Goal: Task Accomplishment & Management: Use online tool/utility

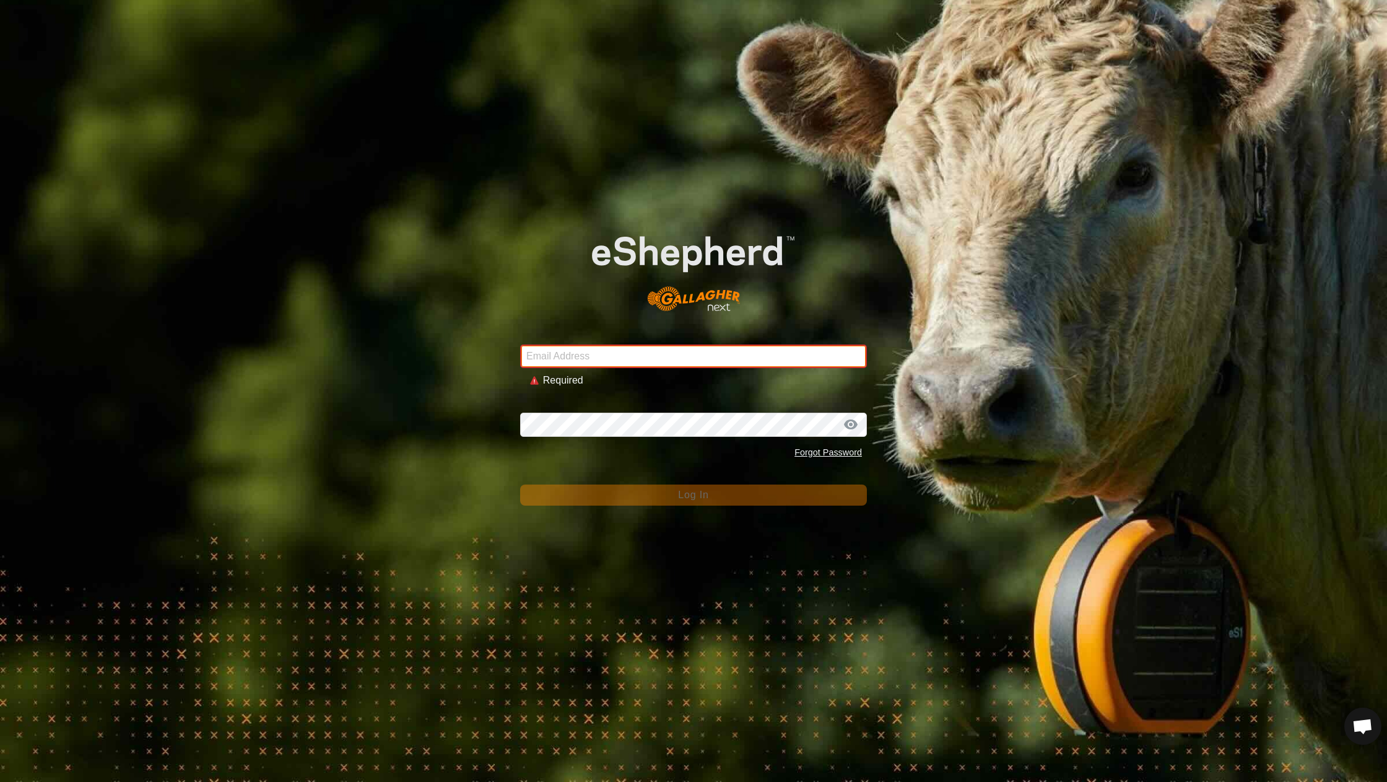
type input "[EMAIL_ADDRESS][DOMAIN_NAME]"
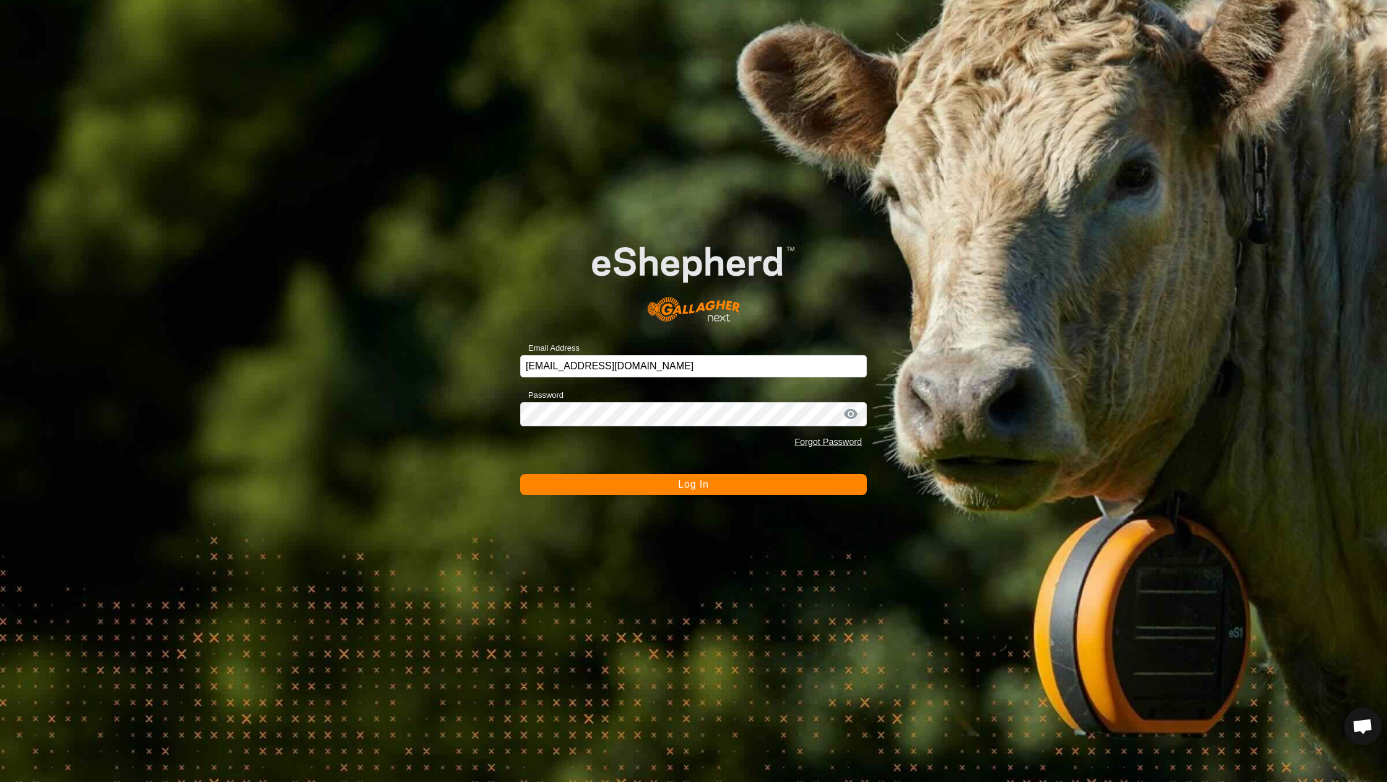
click at [687, 492] on button "Log In" at bounding box center [693, 484] width 347 height 21
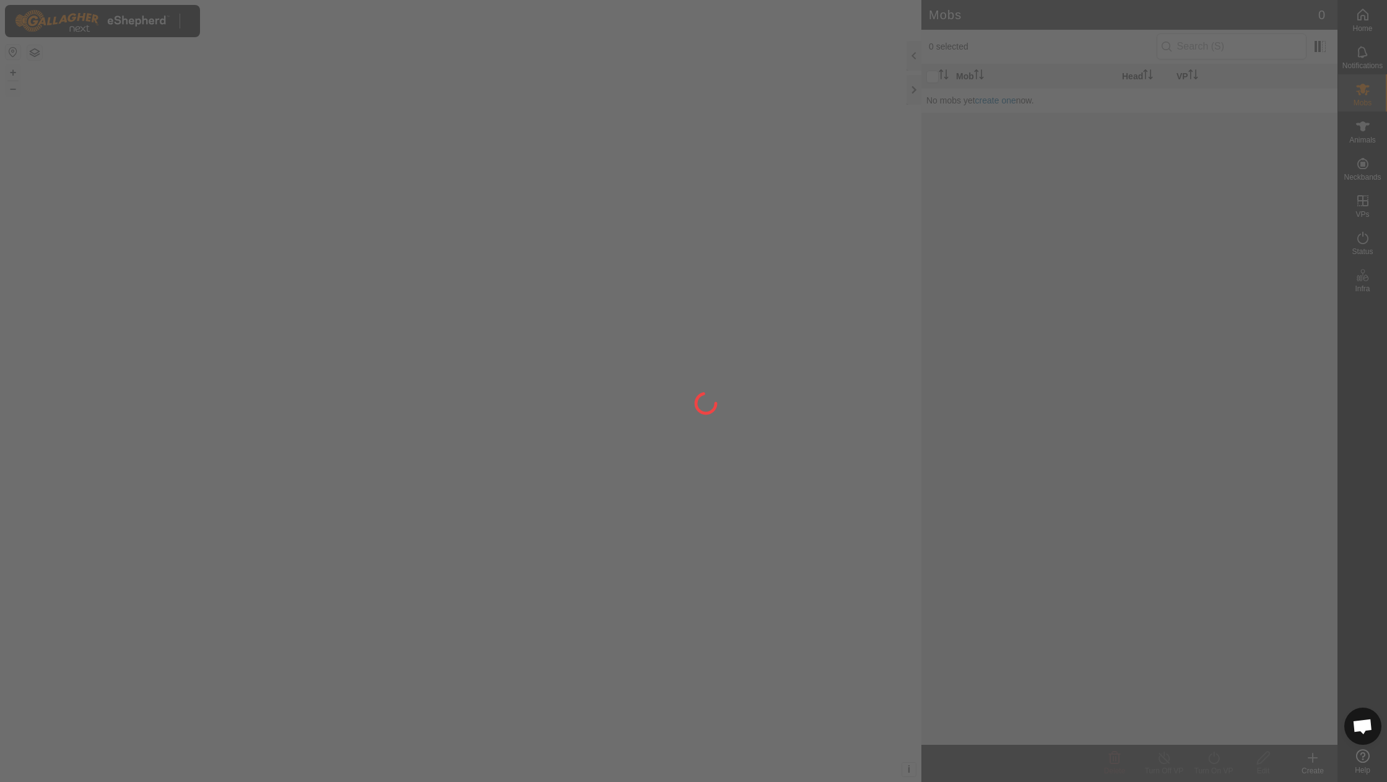
click at [687, 492] on div at bounding box center [693, 391] width 1387 height 782
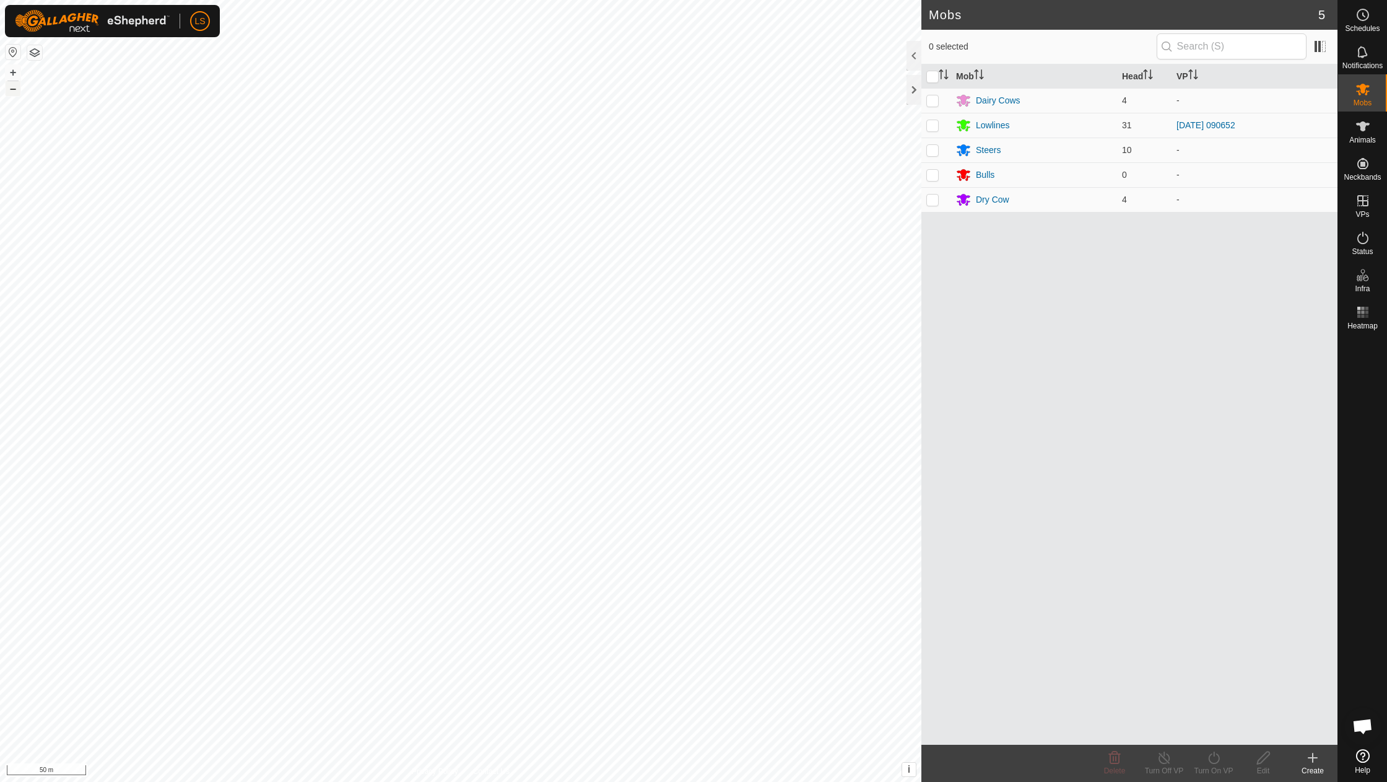
click at [13, 93] on button "–" at bounding box center [13, 88] width 15 height 15
click at [9, 72] on button "+" at bounding box center [13, 72] width 15 height 15
click at [1315, 765] on div "Create" at bounding box center [1313, 770] width 50 height 11
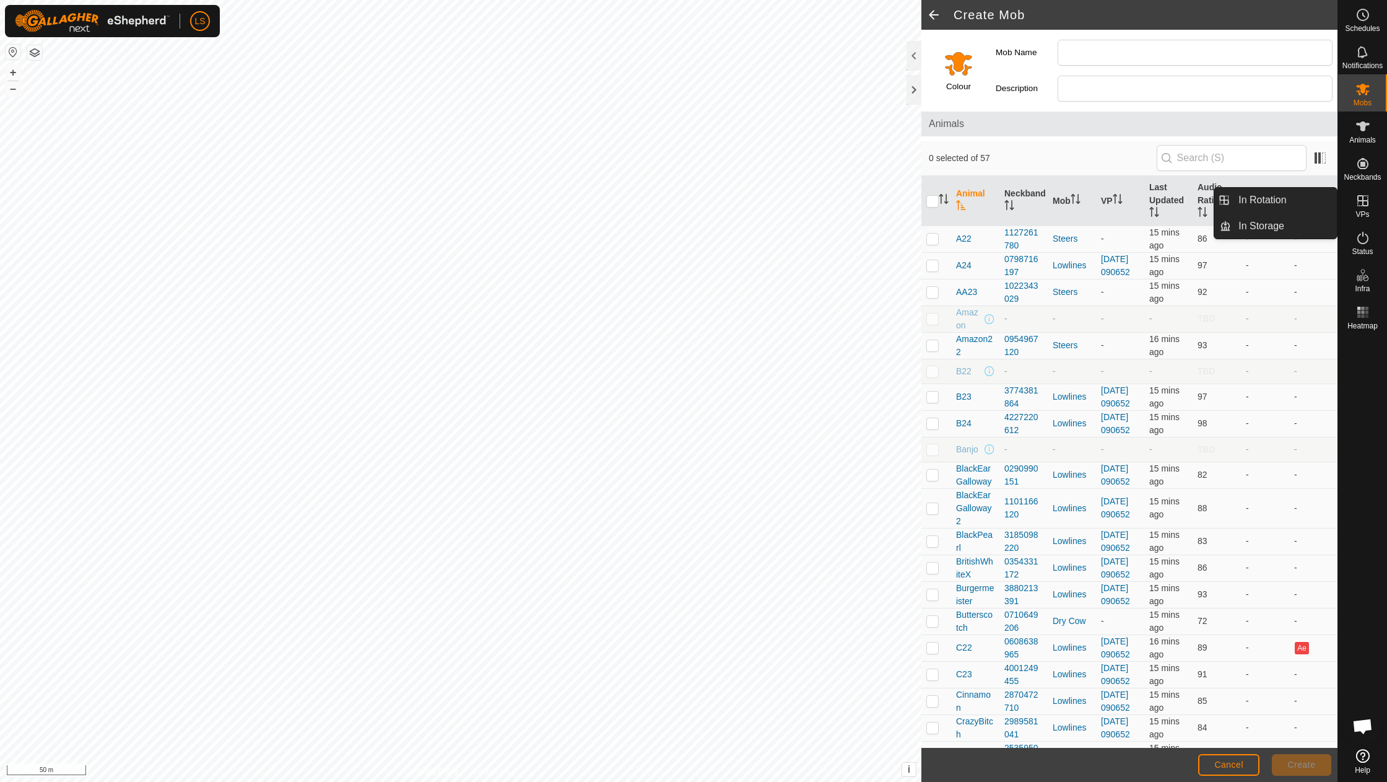
click at [1359, 202] on icon at bounding box center [1363, 200] width 15 height 15
click at [1268, 206] on link "In Rotation" at bounding box center [1284, 200] width 106 height 25
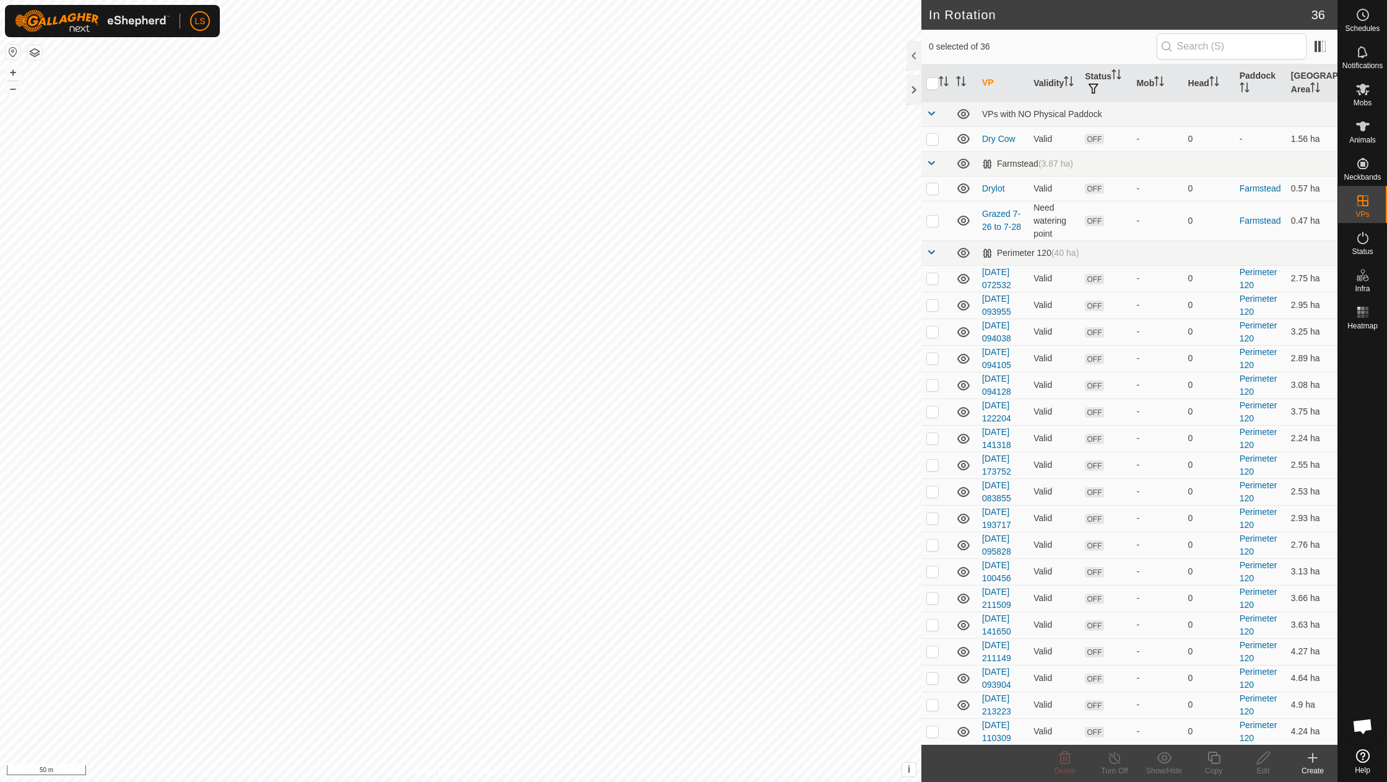
click at [1313, 765] on div "Create" at bounding box center [1313, 770] width 50 height 11
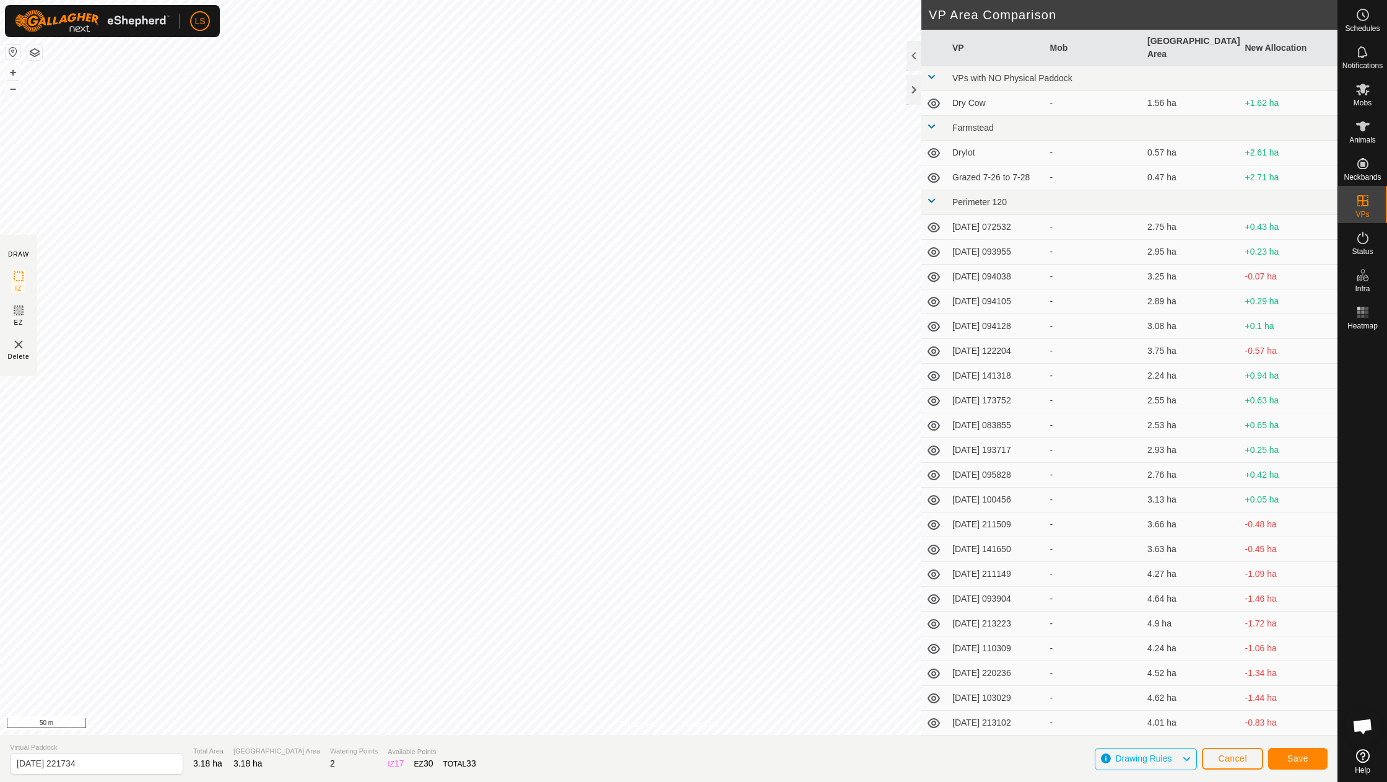
click at [1297, 761] on span "Save" at bounding box center [1297, 758] width 21 height 10
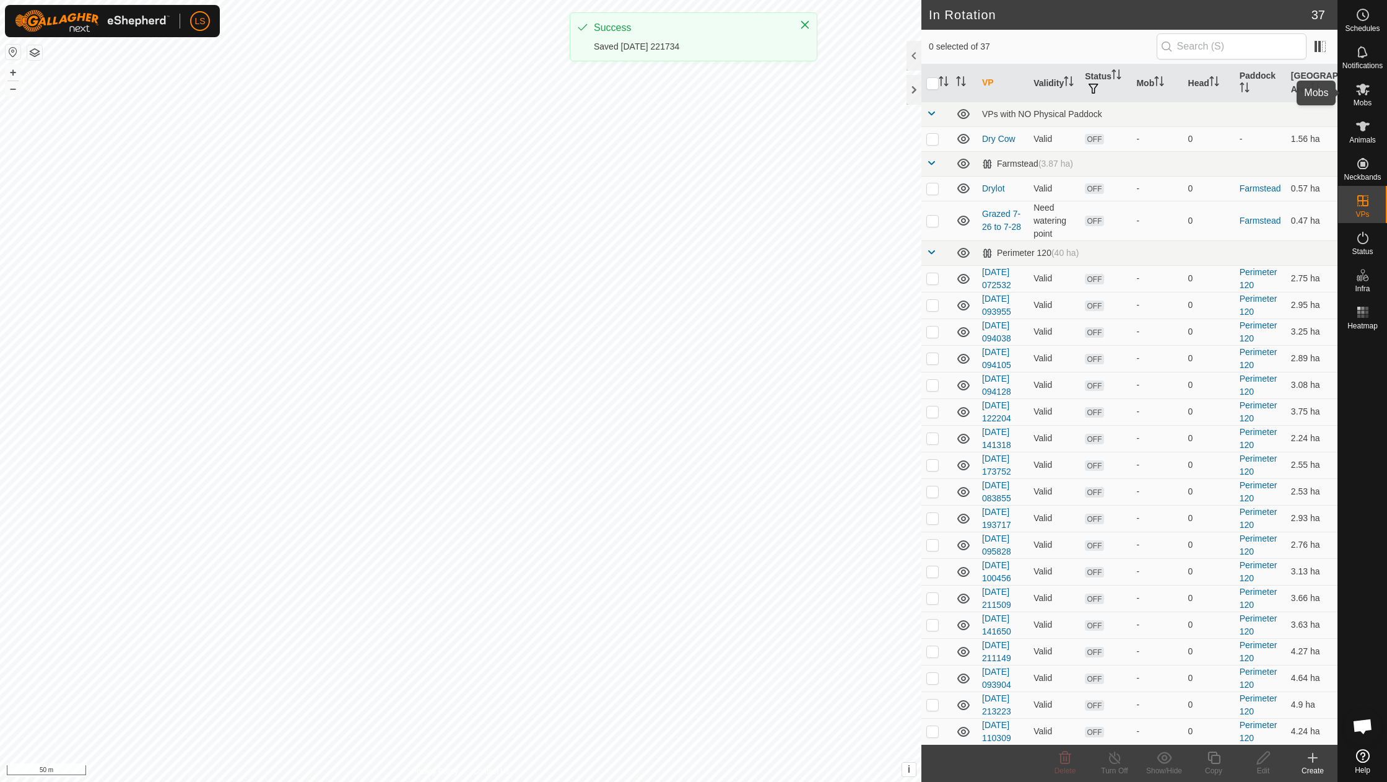
click at [1361, 100] on span "Mobs" at bounding box center [1363, 102] width 18 height 7
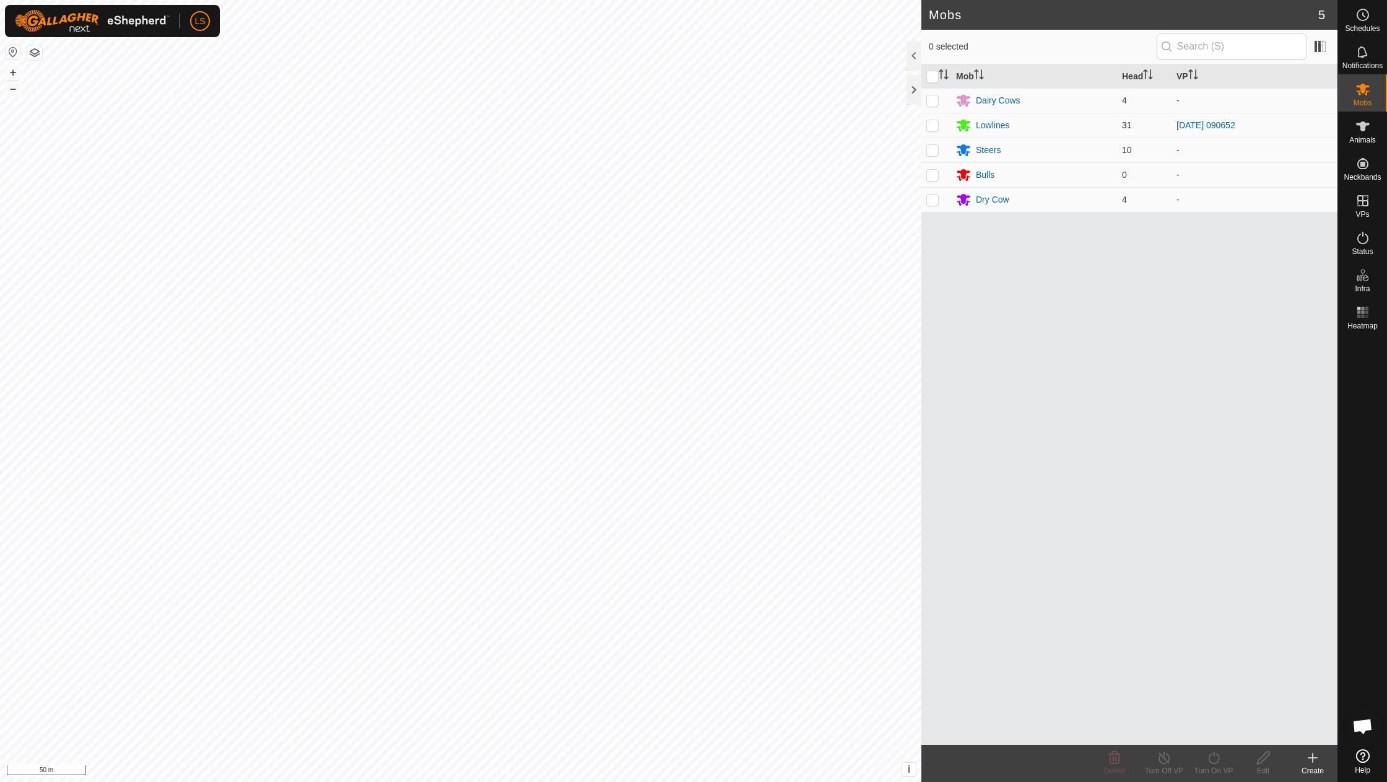
click at [935, 125] on p-checkbox at bounding box center [932, 125] width 12 height 10
checkbox input "true"
click at [1217, 763] on icon at bounding box center [1213, 757] width 11 height 12
click at [1230, 730] on link "Now" at bounding box center [1251, 730] width 123 height 25
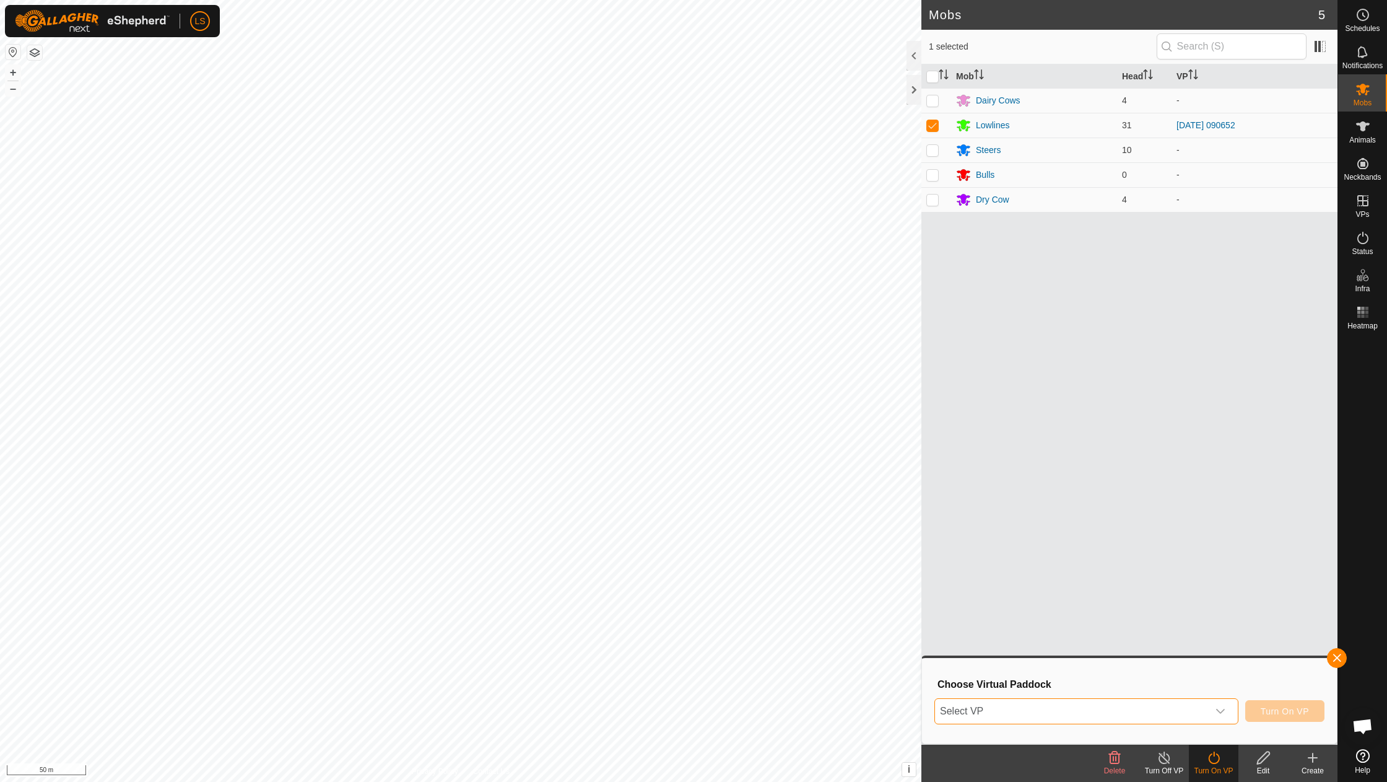
click at [1073, 717] on span "Select VP" at bounding box center [1071, 711] width 273 height 25
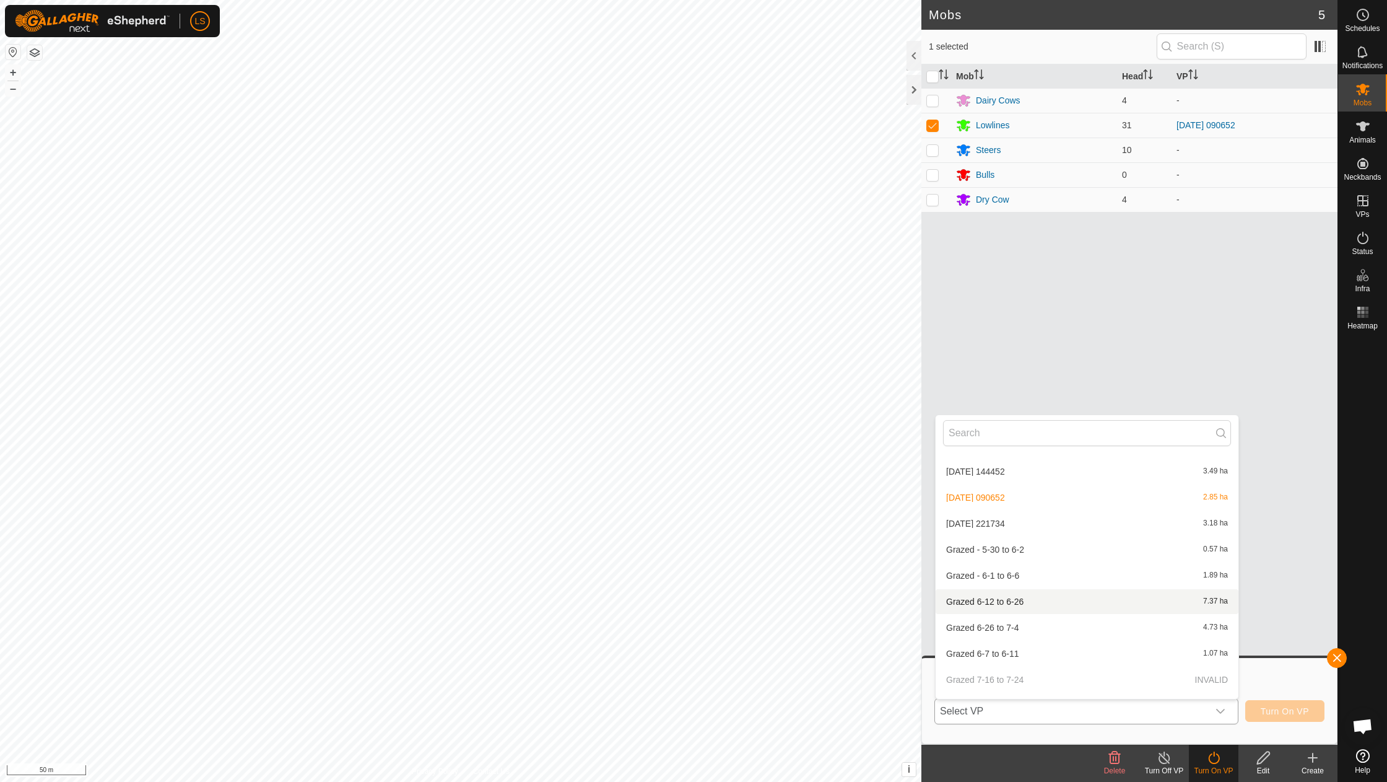
scroll to position [696, 0]
click at [995, 516] on li "[DATE] 221734 3.18 ha" at bounding box center [1087, 528] width 303 height 25
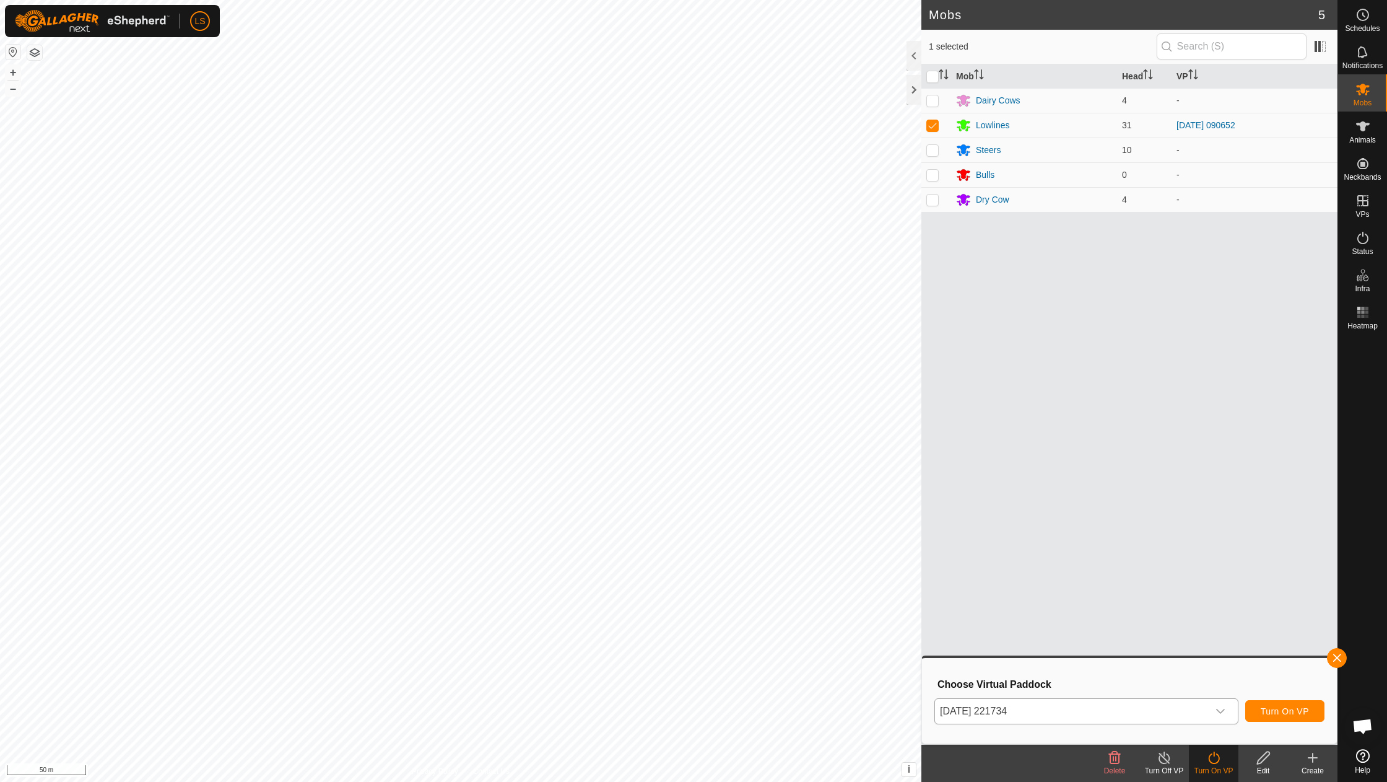
click at [1303, 717] on button "Turn On VP" at bounding box center [1284, 711] width 79 height 22
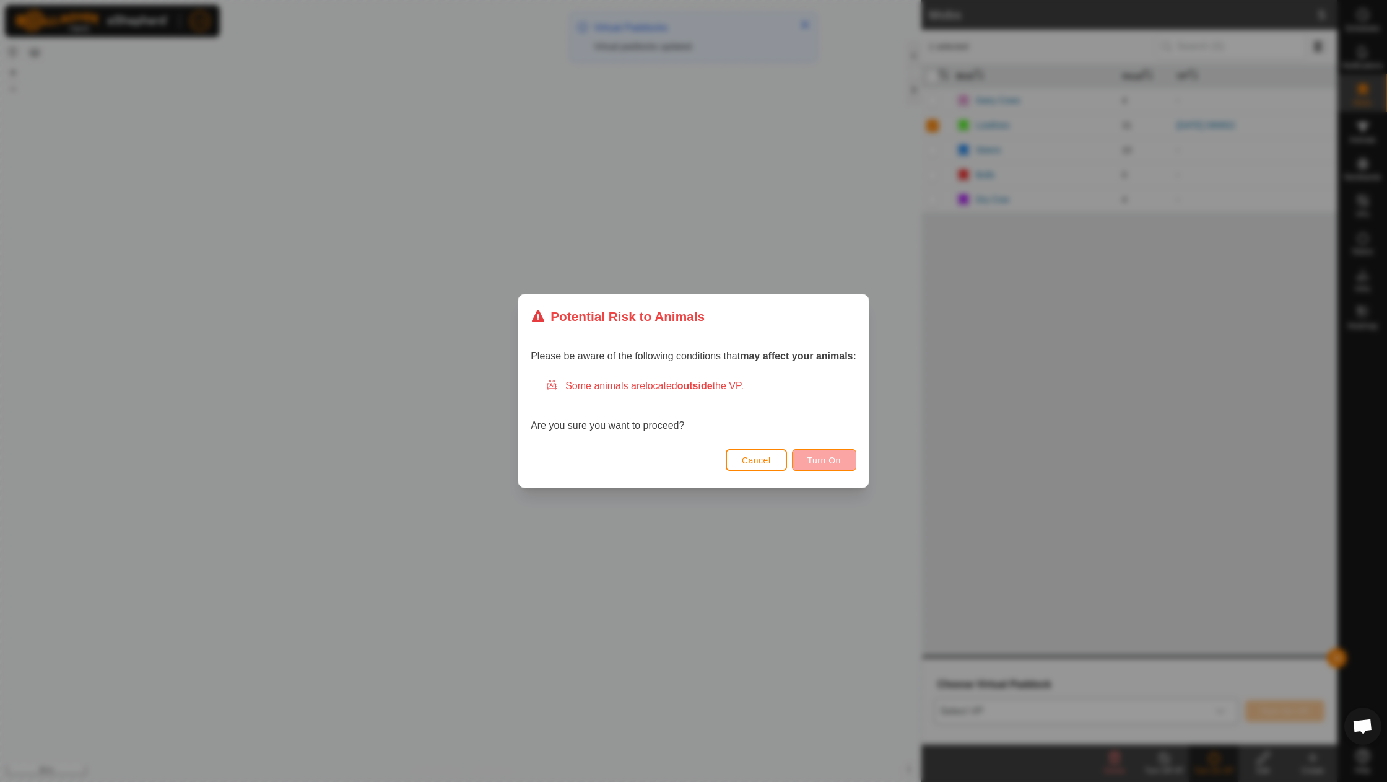
click at [824, 469] on button "Turn On" at bounding box center [824, 460] width 64 height 22
